Goal: Information Seeking & Learning: Learn about a topic

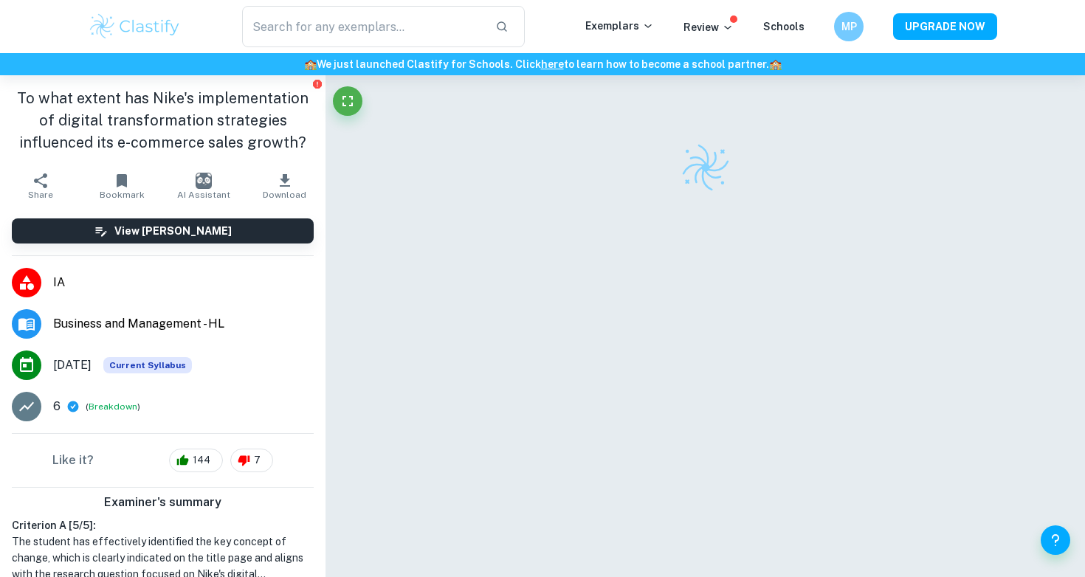
drag, startPoint x: 0, startPoint y: 0, endPoint x: 143, endPoint y: 21, distance: 144.8
click at [143, 21] on img at bounding box center [135, 27] width 94 height 30
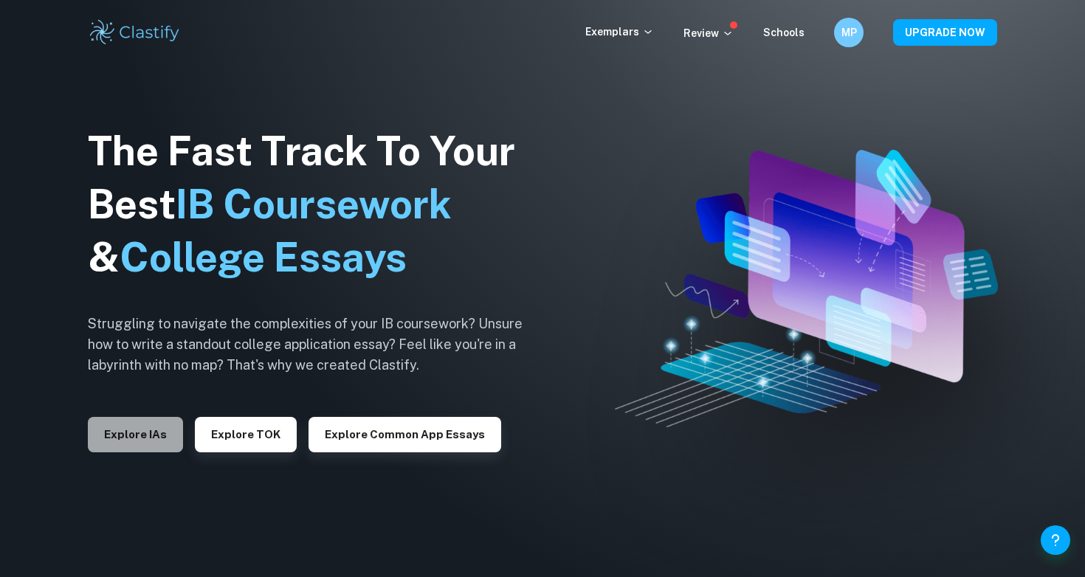
click at [155, 421] on button "Explore IAs" at bounding box center [135, 434] width 95 height 35
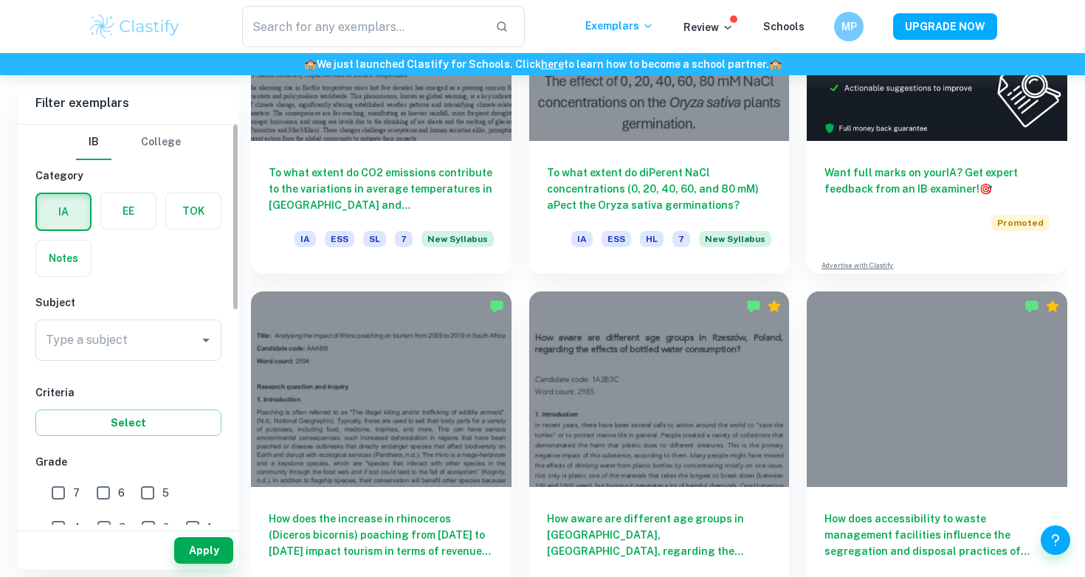
scroll to position [25, 0]
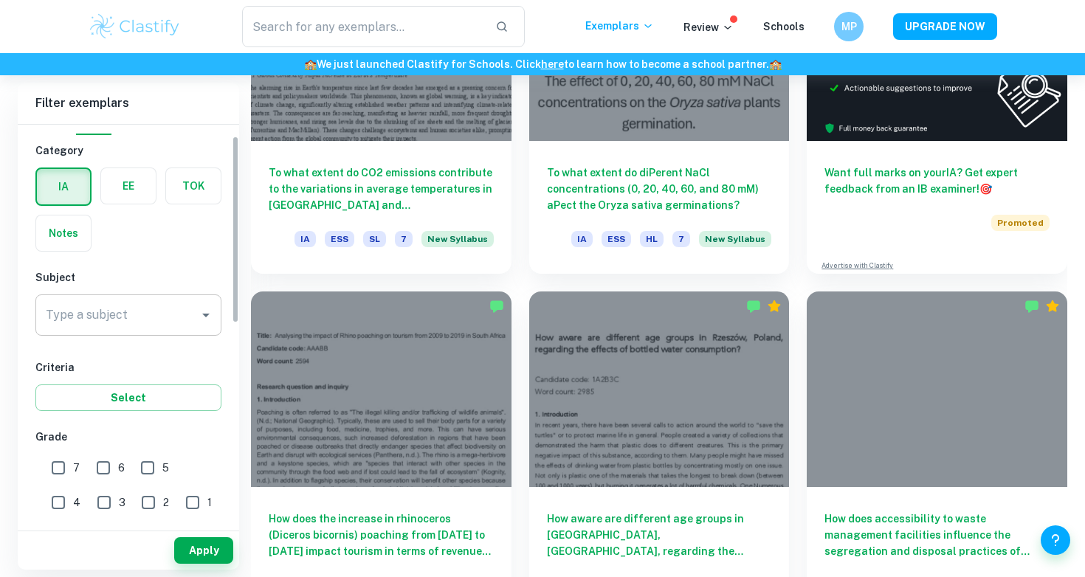
click at [142, 319] on input "Type a subject" at bounding box center [117, 315] width 151 height 28
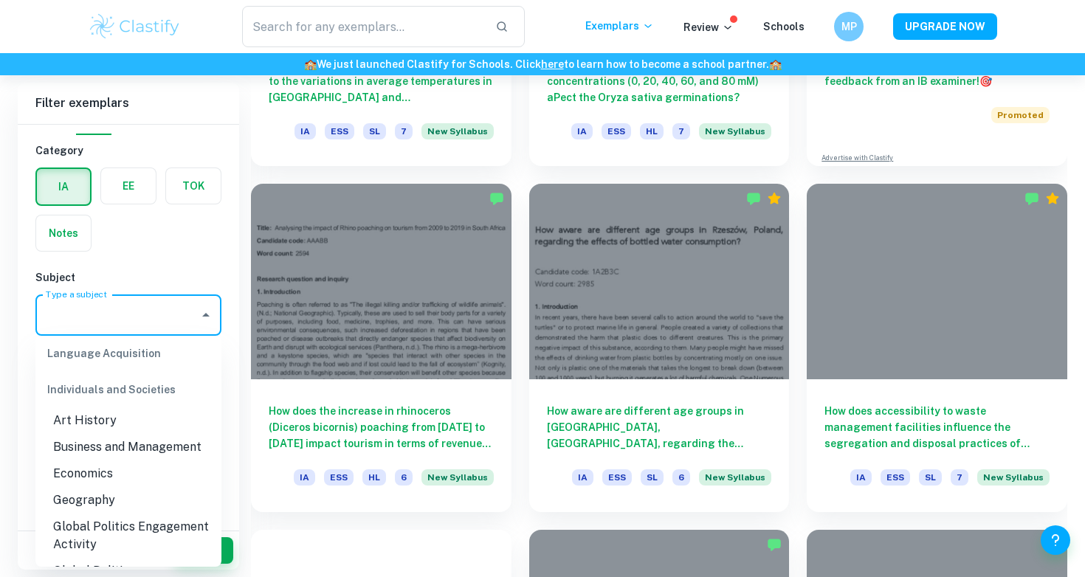
scroll to position [1352, 0]
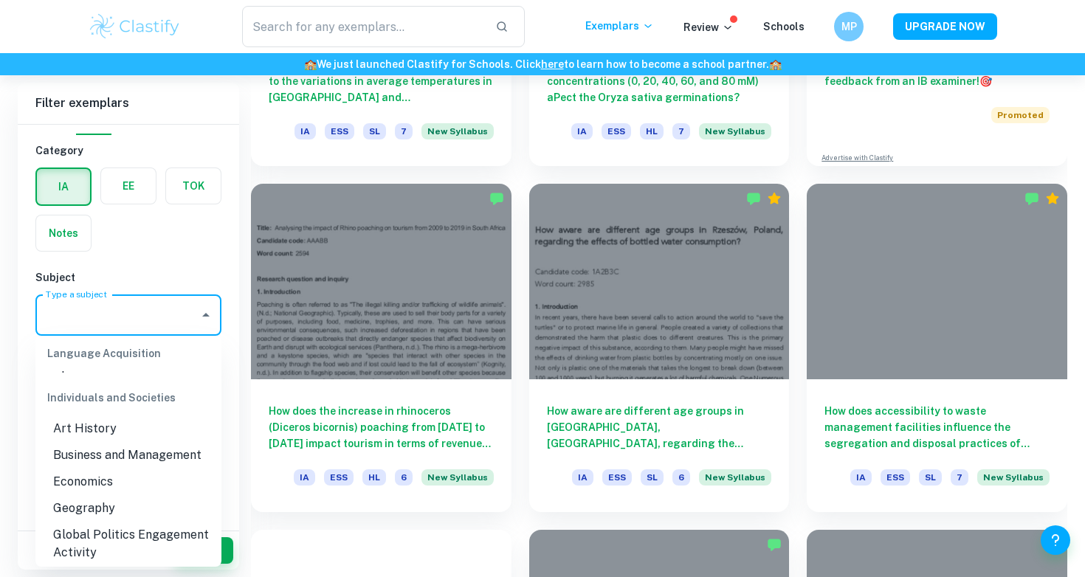
click at [139, 442] on li "Business and Management" at bounding box center [128, 455] width 186 height 27
type input "Business and Management"
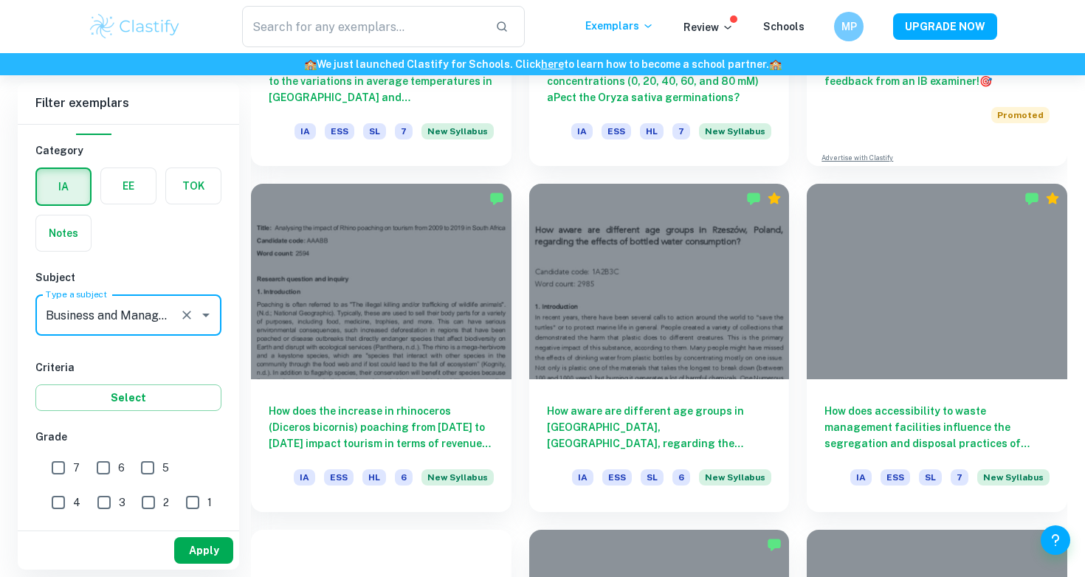
click at [199, 552] on button "Apply" at bounding box center [203, 550] width 59 height 27
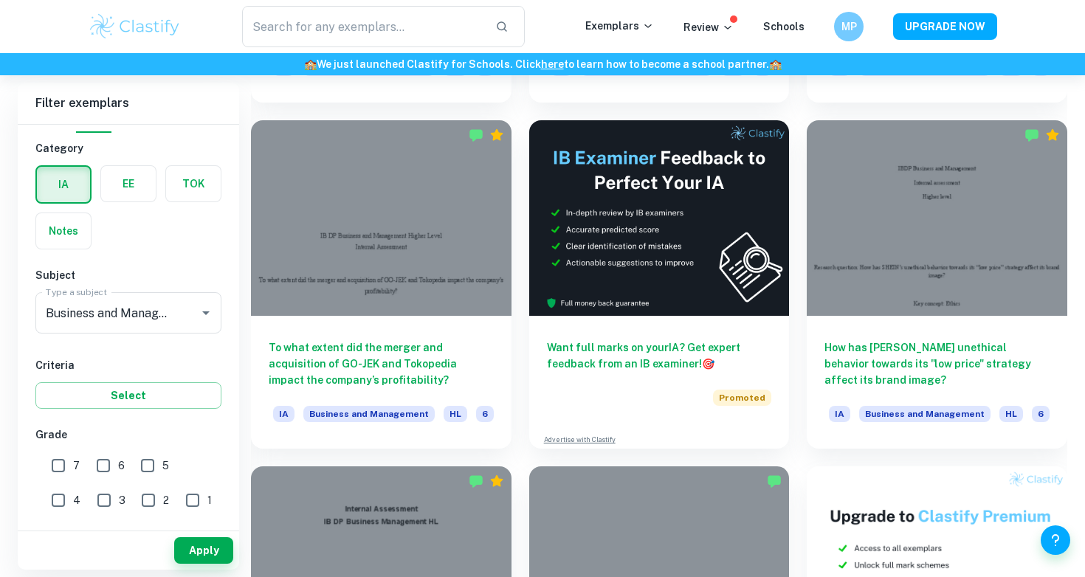
scroll to position [4188, 0]
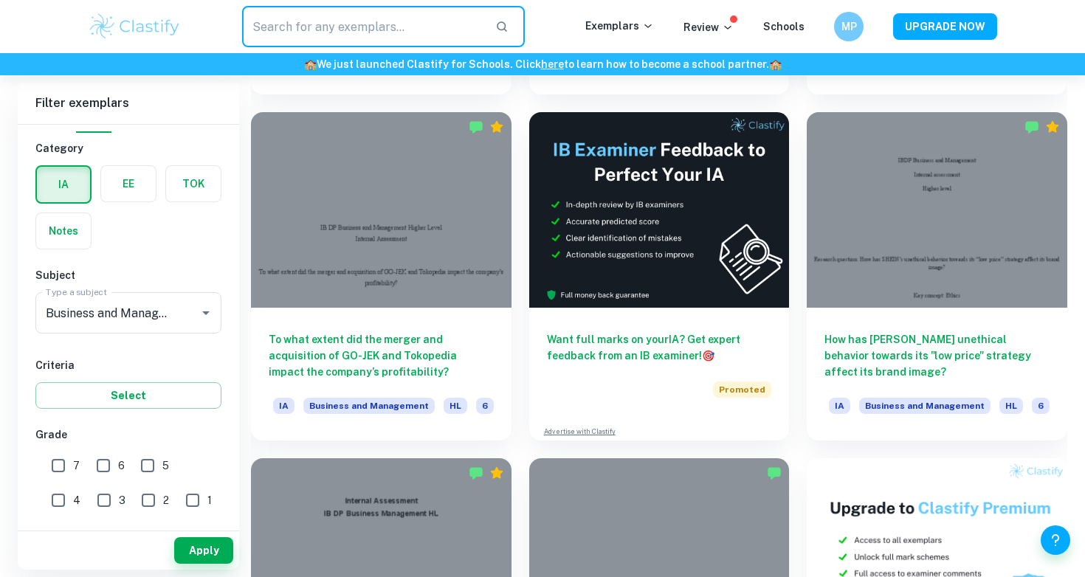
click at [403, 24] on input "text" at bounding box center [362, 26] width 241 height 41
type input "chatgpt"
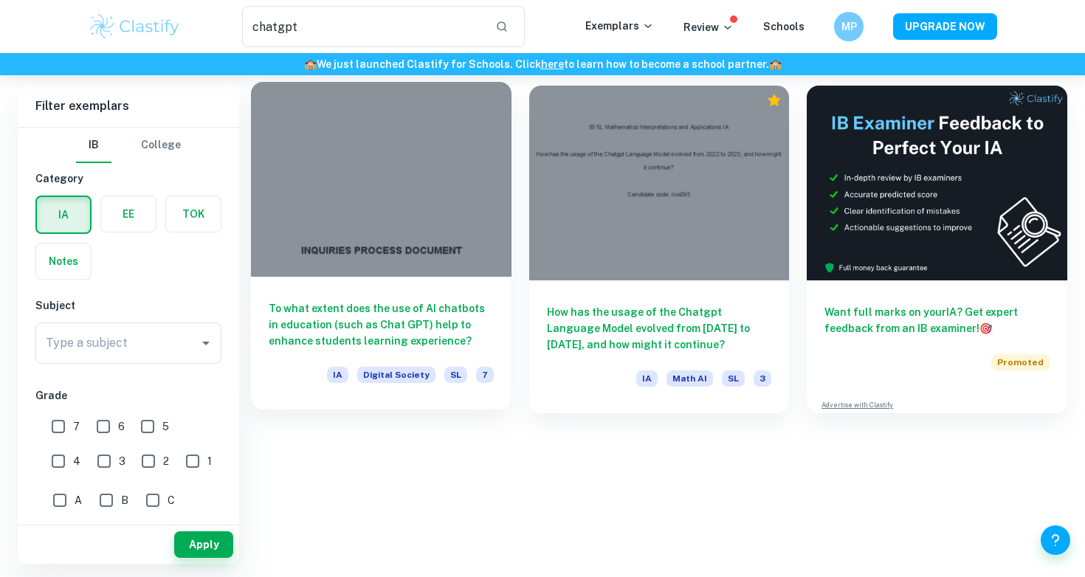
scroll to position [75, 0]
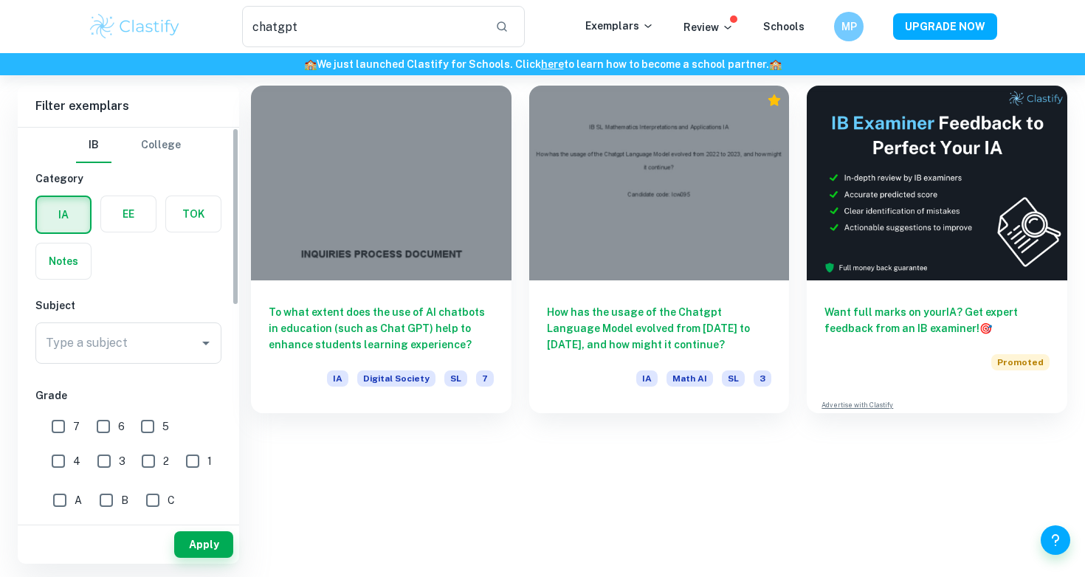
click at [210, 322] on div "Subject Type a subject Type a subject" at bounding box center [128, 333] width 186 height 72
click at [204, 339] on icon "Open" at bounding box center [206, 343] width 18 height 18
